Goal: Task Accomplishment & Management: Use online tool/utility

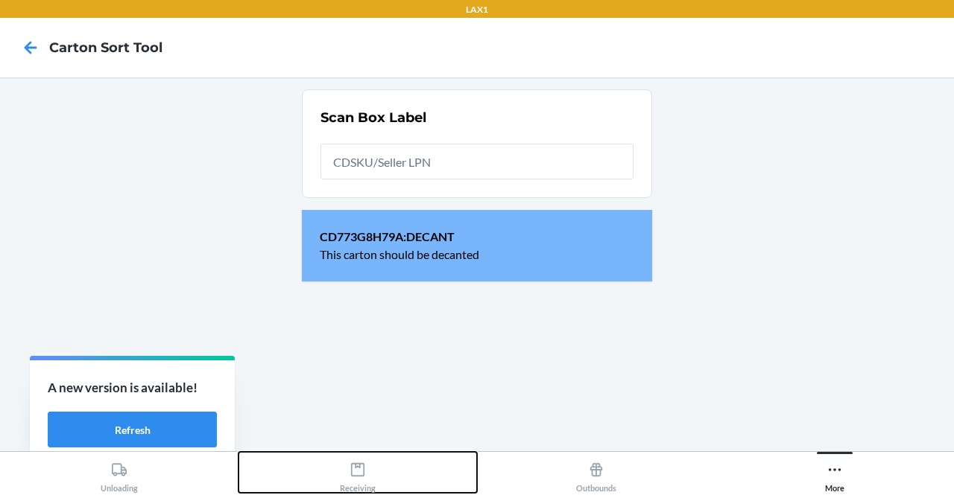
click at [360, 458] on div "Receiving" at bounding box center [358, 474] width 36 height 37
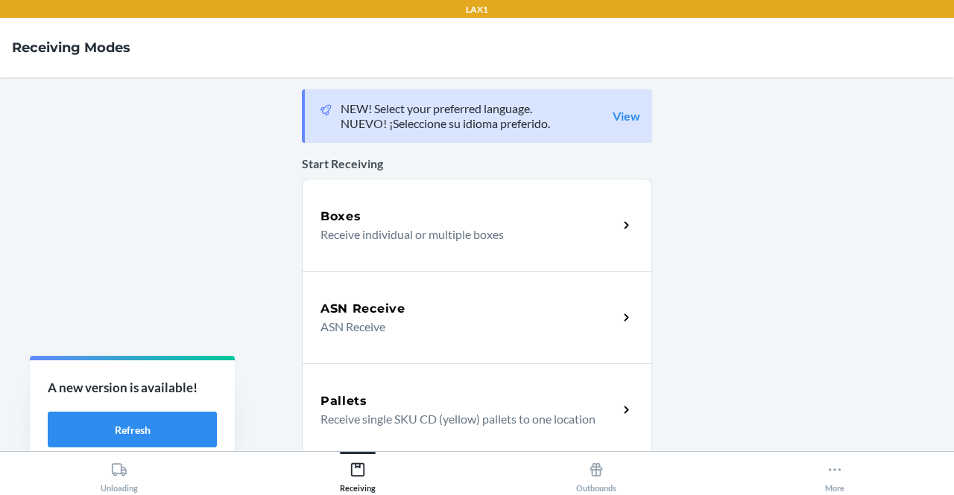
click at [437, 241] on p "Receive individual or multiple boxes" at bounding box center [462, 235] width 285 height 18
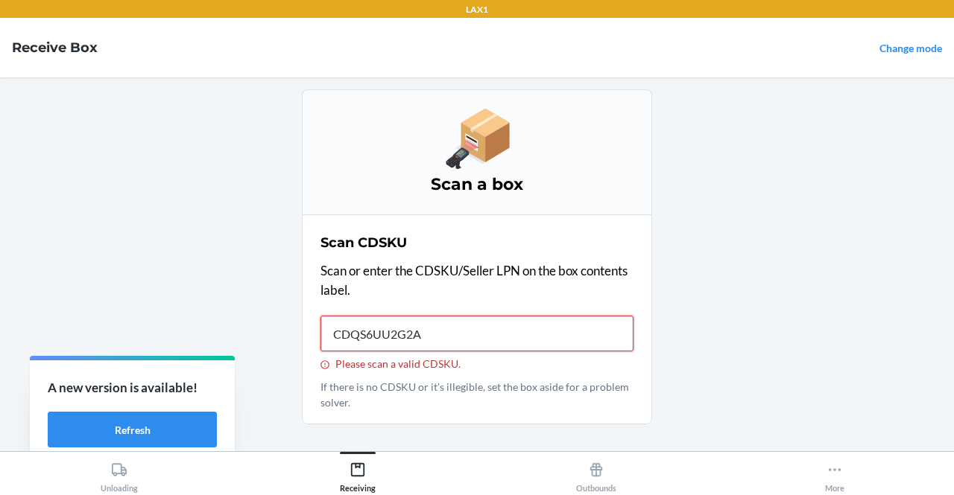
type input "CDQS6UU2G2A"
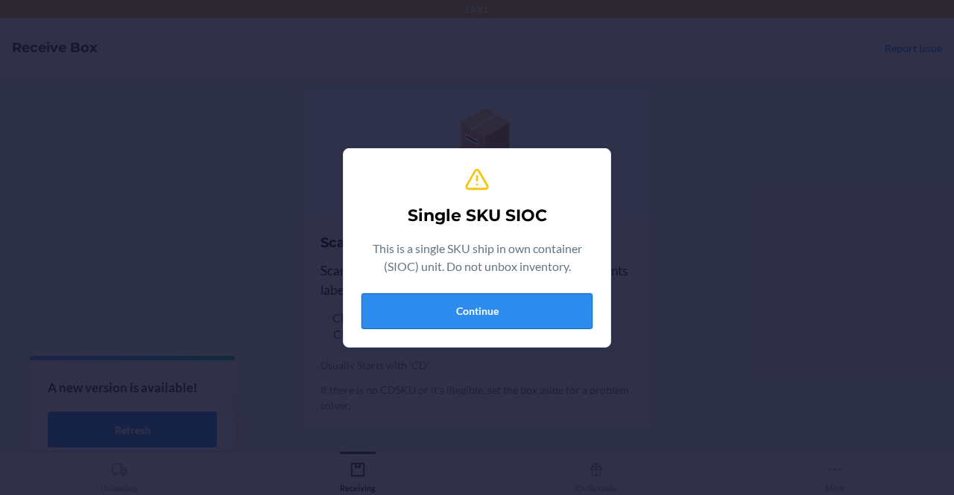
click at [455, 307] on button "Continue" at bounding box center [476, 312] width 231 height 36
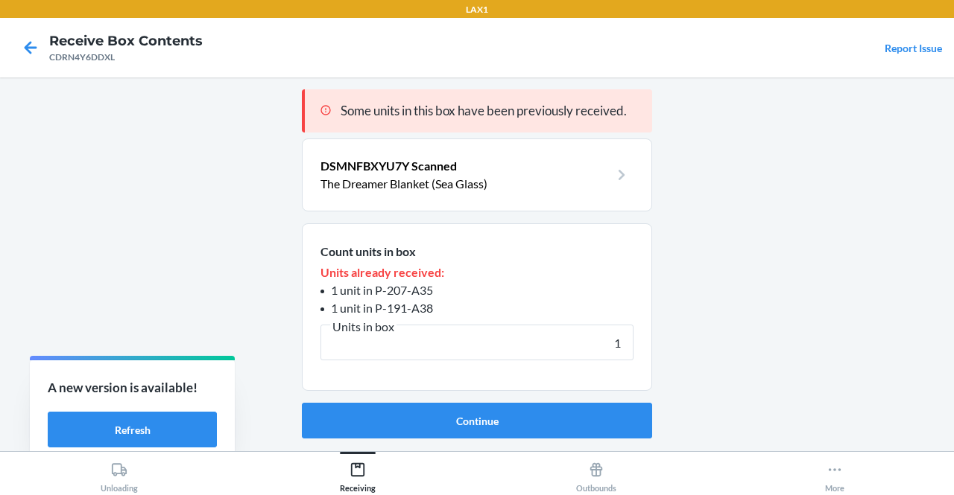
type input "1"
click at [302, 403] on button "Continue" at bounding box center [477, 421] width 350 height 36
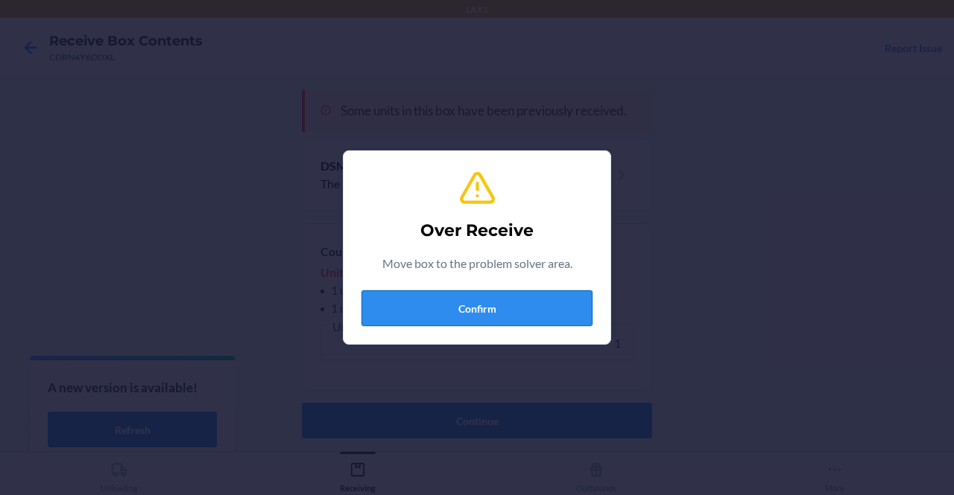
click at [528, 303] on button "Confirm" at bounding box center [476, 309] width 231 height 36
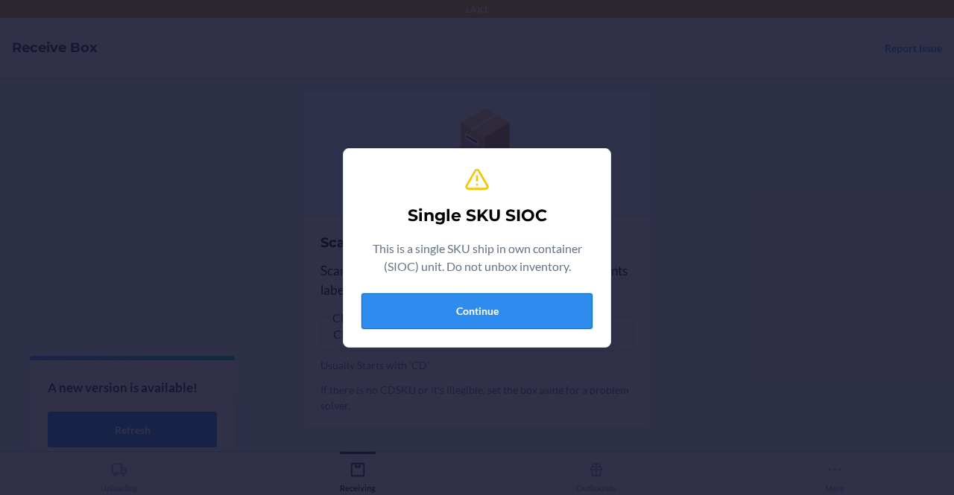
click at [472, 308] on button "Continue" at bounding box center [476, 312] width 231 height 36
